Goal: Task Accomplishment & Management: Use online tool/utility

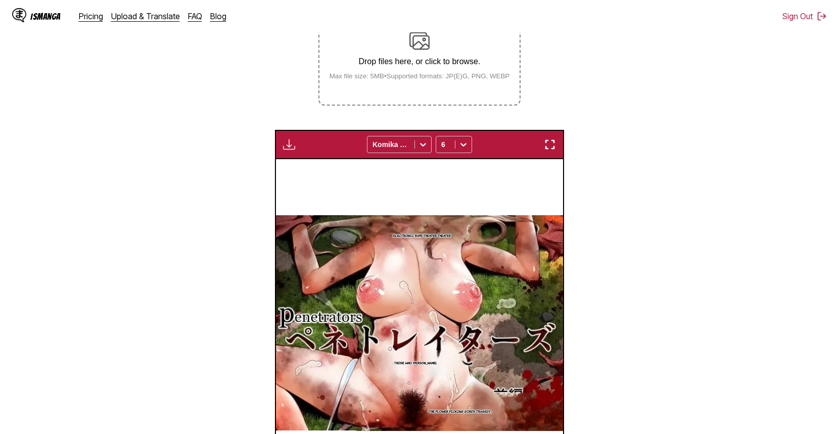
scroll to position [0, 288]
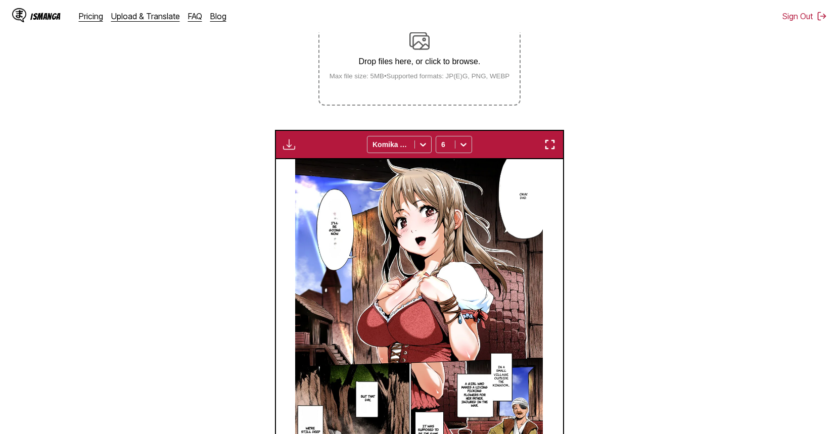
click at [288, 145] on img "button" at bounding box center [289, 145] width 12 height 12
drag, startPoint x: 300, startPoint y: 183, endPoint x: 236, endPoint y: 193, distance: 64.8
click at [300, 184] on button "Download All" at bounding box center [316, 178] width 65 height 24
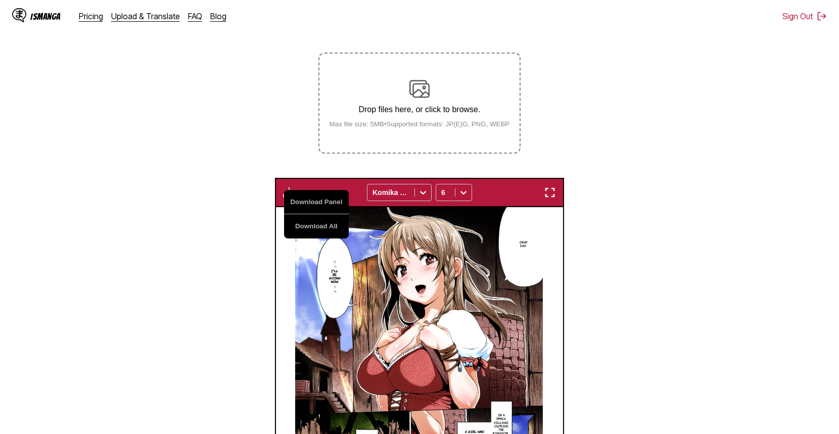
scroll to position [116, 0]
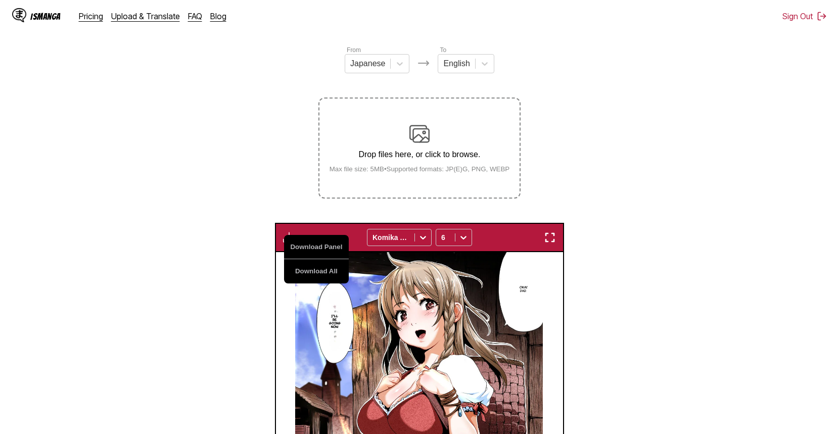
click at [192, 172] on section "From Japanese To English Drop files here, or click to browse. Max file size: 5M…" at bounding box center [419, 327] width 823 height 564
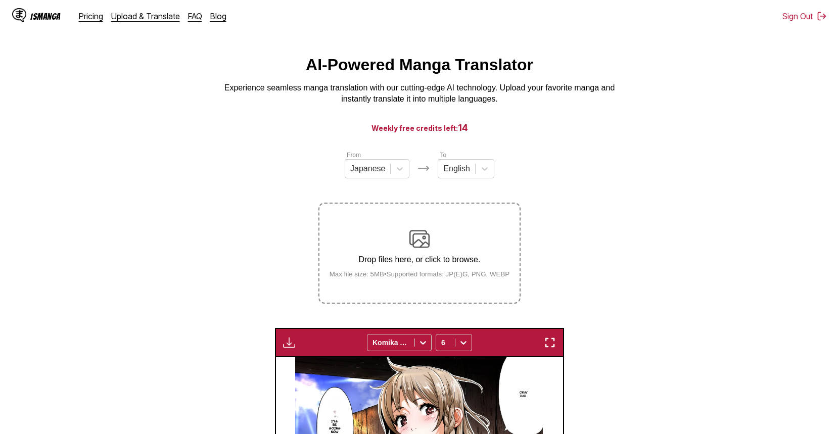
scroll to position [0, 0]
